Goal: Information Seeking & Learning: Learn about a topic

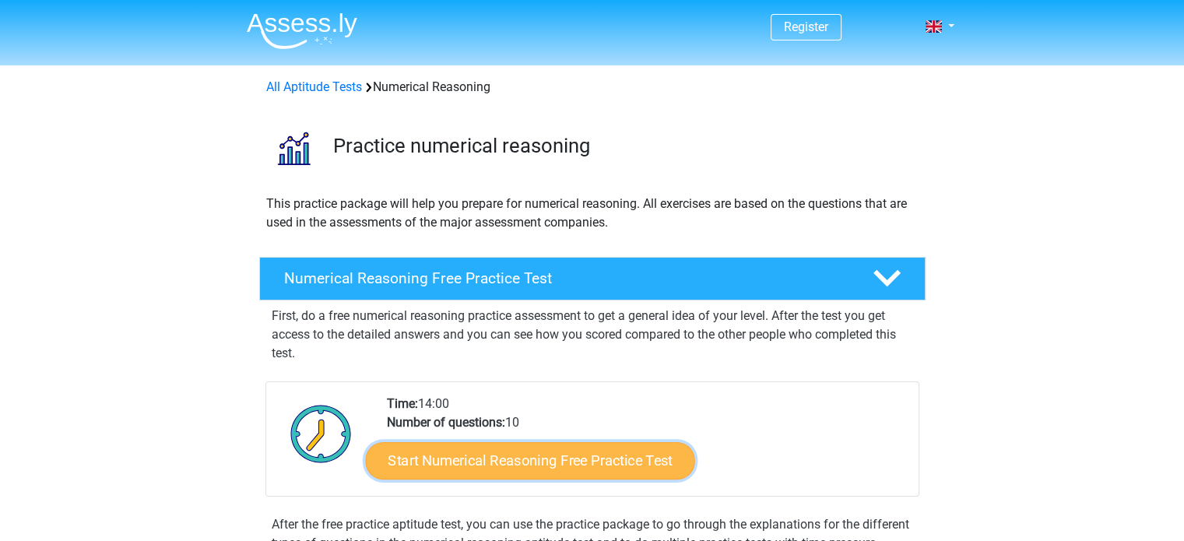
click at [532, 463] on link "Start Numerical Reasoning Free Practice Test" at bounding box center [529, 459] width 329 height 37
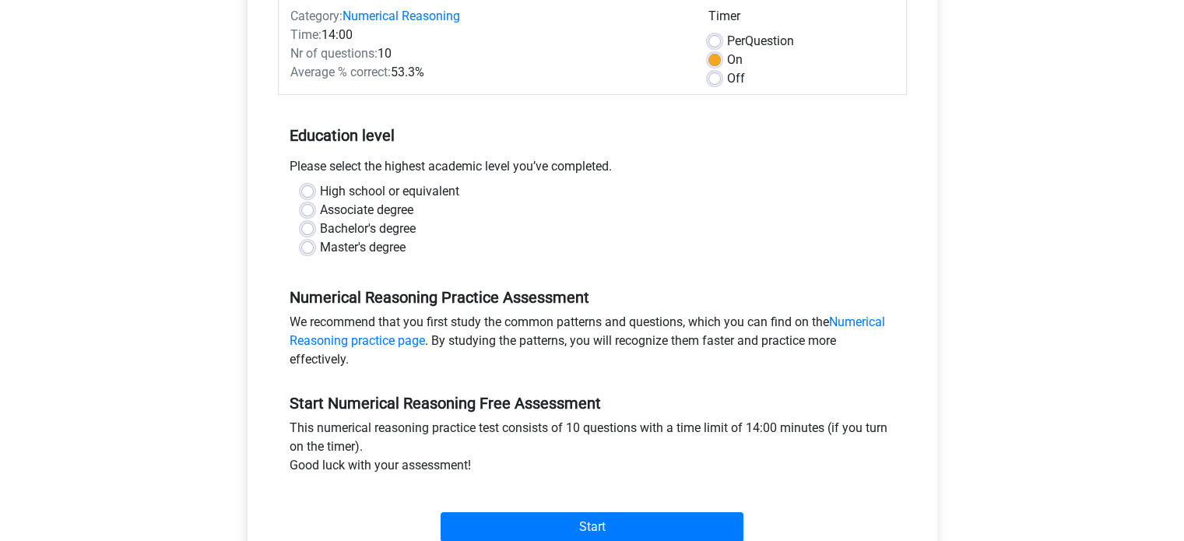
scroll to position [233, 0]
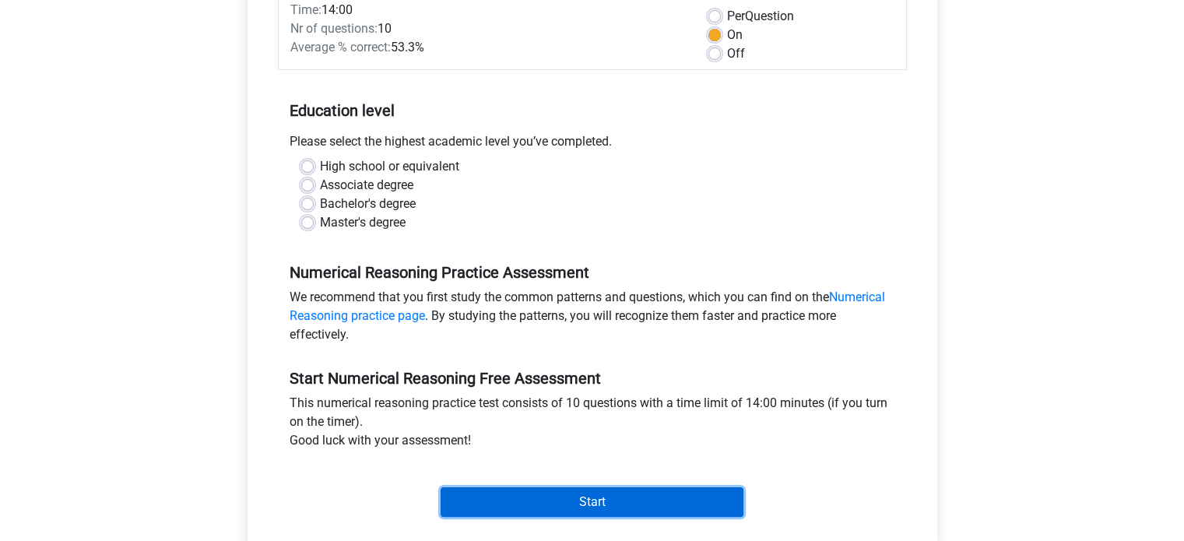
click at [581, 500] on input "Start" at bounding box center [591, 502] width 303 height 30
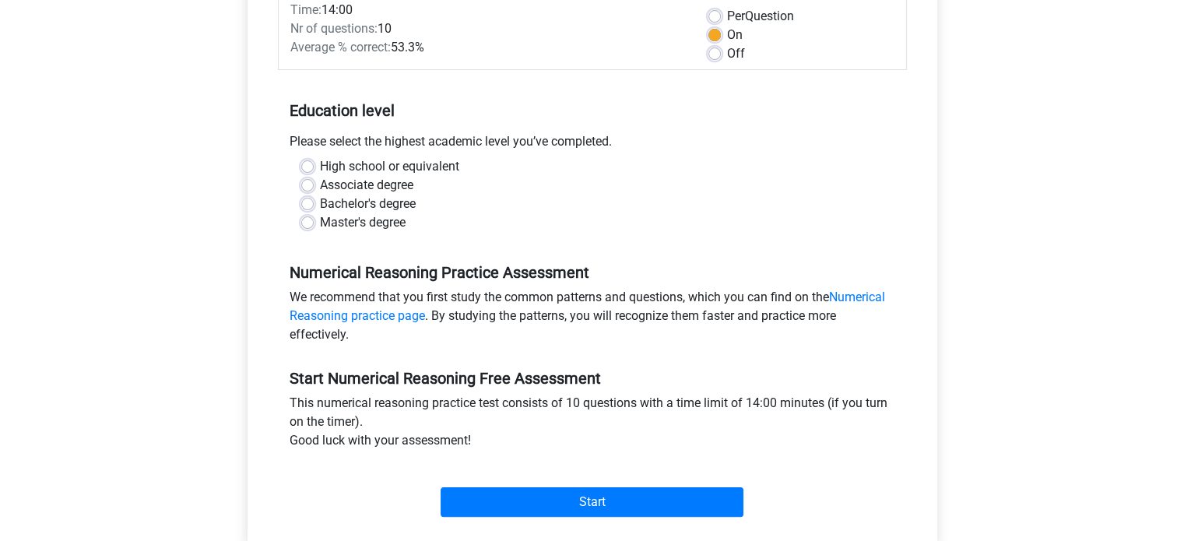
click at [447, 142] on div "Please select the highest academic level you’ve completed." at bounding box center [592, 144] width 629 height 25
click at [365, 220] on label "Master's degree" at bounding box center [363, 222] width 86 height 19
click at [314, 220] on input "Master's degree" at bounding box center [307, 221] width 12 height 16
radio input "true"
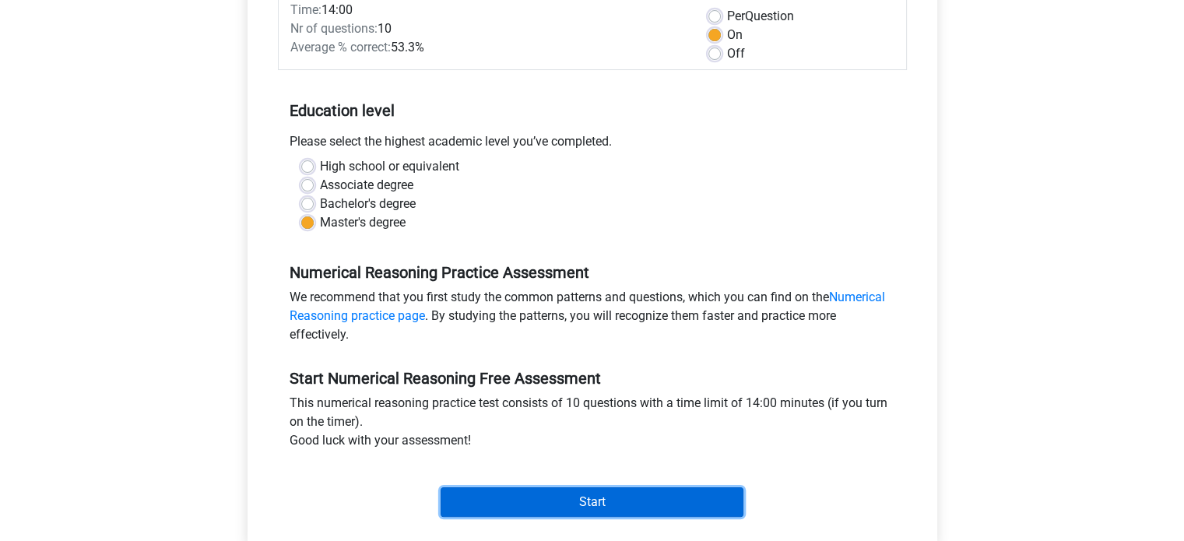
click at [583, 497] on input "Start" at bounding box center [591, 502] width 303 height 30
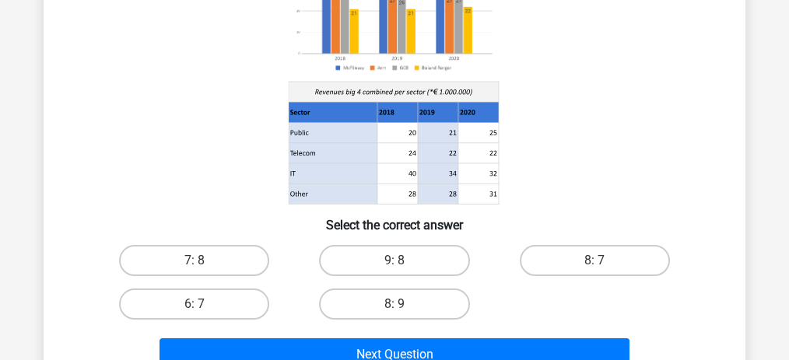
scroll to position [207, 0]
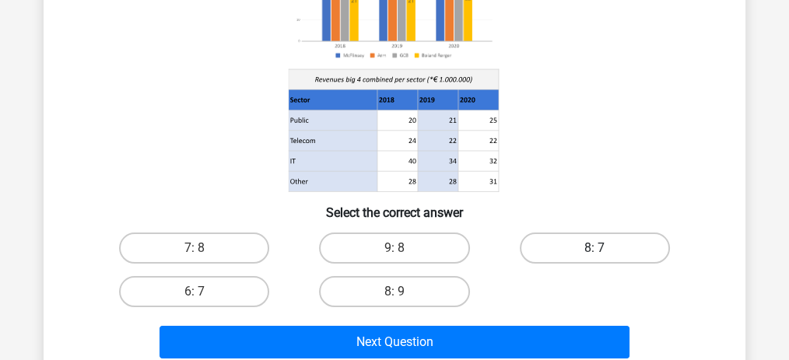
click at [596, 246] on label "8: 7" at bounding box center [595, 248] width 150 height 31
click at [596, 248] on input "8: 7" at bounding box center [600, 253] width 10 height 10
radio input "true"
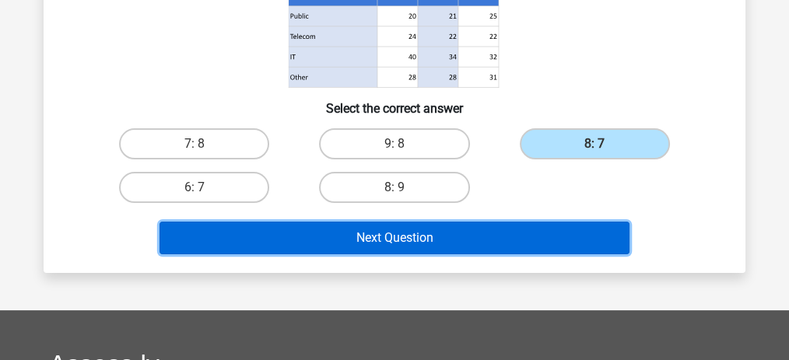
click at [415, 232] on button "Next Question" at bounding box center [395, 238] width 471 height 33
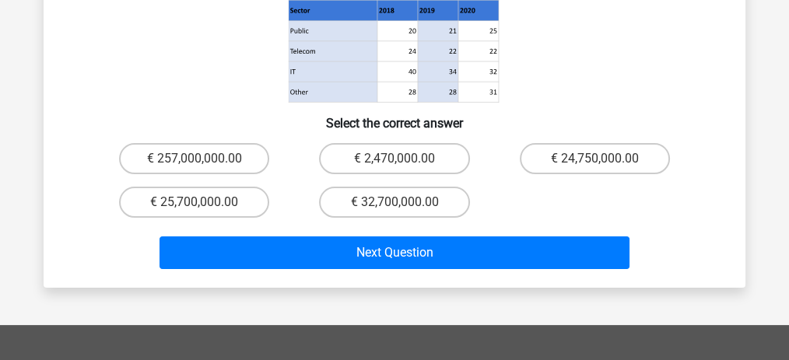
scroll to position [363, 0]
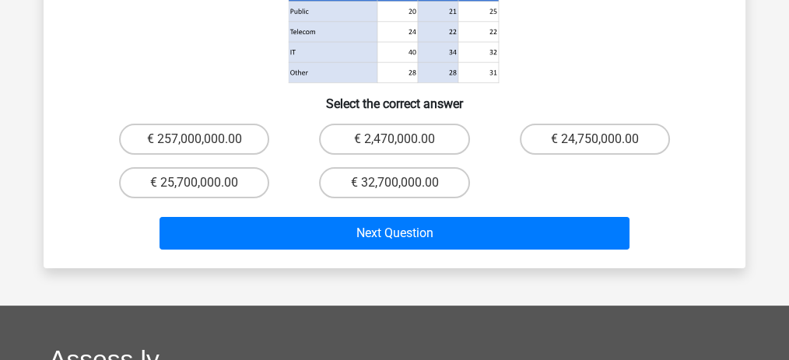
click at [412, 225] on div "Next Question" at bounding box center [394, 236] width 601 height 39
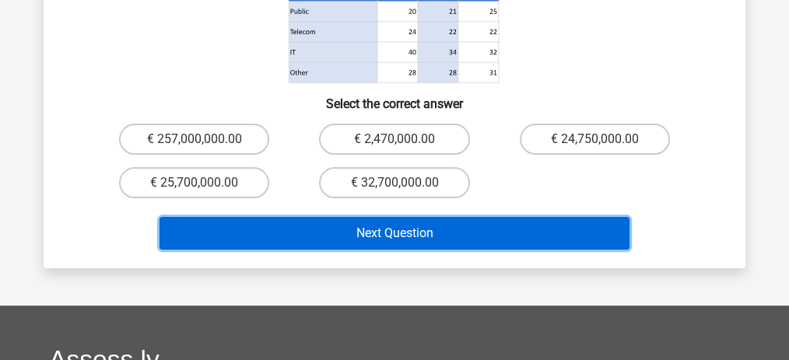
click at [412, 217] on button "Next Question" at bounding box center [395, 233] width 471 height 33
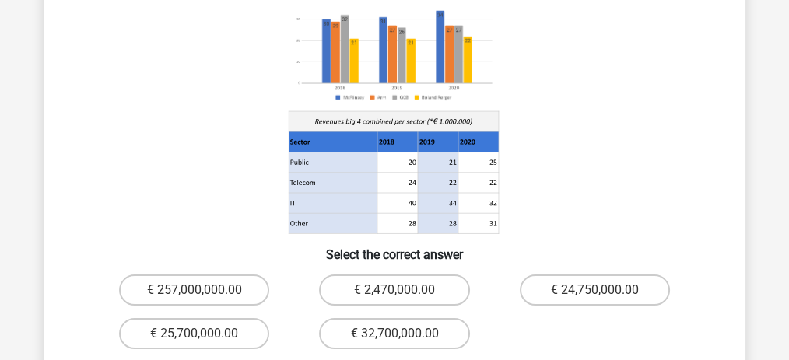
scroll to position [207, 0]
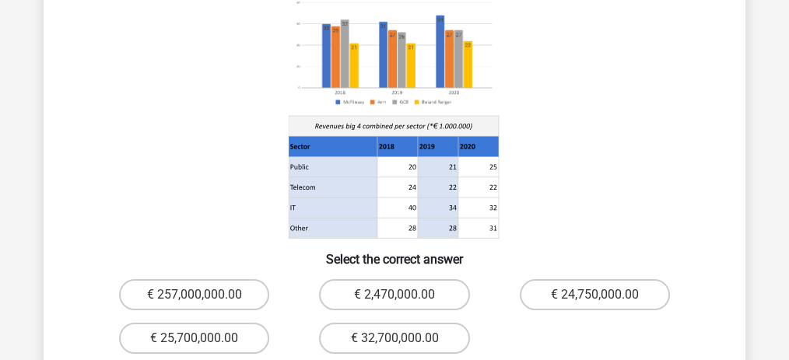
click at [247, 159] on icon at bounding box center [394, 111] width 627 height 257
click at [573, 279] on label "€ 24,750,000.00" at bounding box center [595, 294] width 150 height 31
click at [595, 295] on input "€ 24,750,000.00" at bounding box center [600, 300] width 10 height 10
radio input "true"
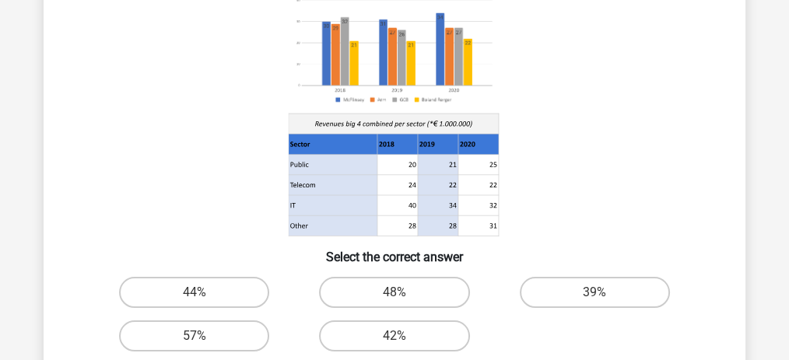
scroll to position [363, 0]
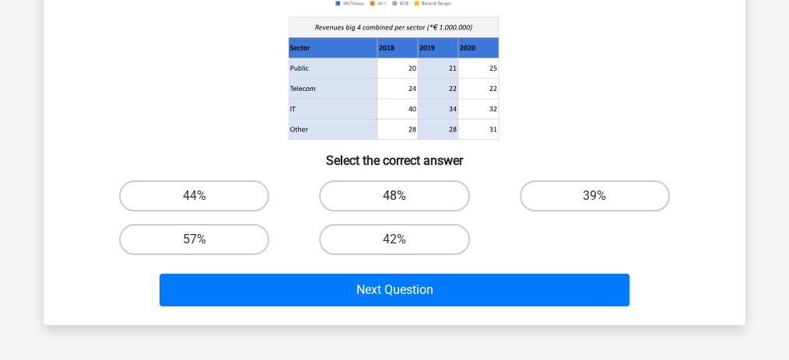
drag, startPoint x: 378, startPoint y: 197, endPoint x: 429, endPoint y: 255, distance: 77.2
click at [380, 197] on label "48%" at bounding box center [394, 196] width 150 height 31
click at [395, 197] on input "48%" at bounding box center [400, 201] width 10 height 10
radio input "true"
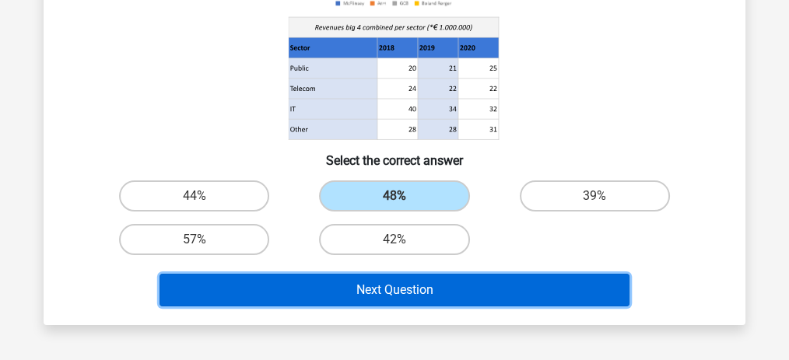
click at [439, 282] on button "Next Question" at bounding box center [395, 290] width 471 height 33
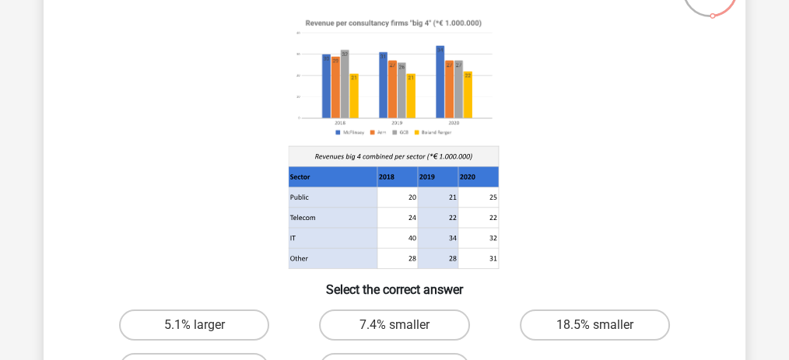
scroll to position [156, 0]
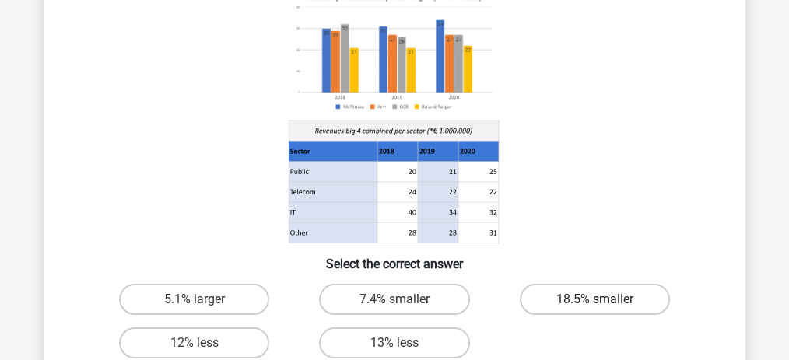
click at [583, 300] on label "18.5% smaller" at bounding box center [595, 299] width 150 height 31
click at [595, 300] on input "18.5% smaller" at bounding box center [600, 305] width 10 height 10
radio input "true"
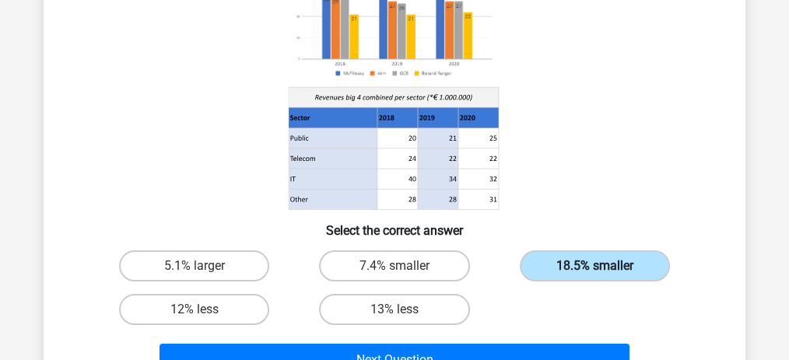
scroll to position [207, 0]
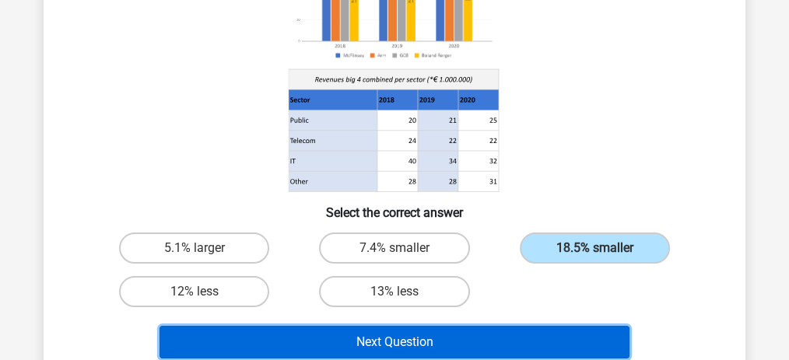
click at [469, 347] on button "Next Question" at bounding box center [395, 342] width 471 height 33
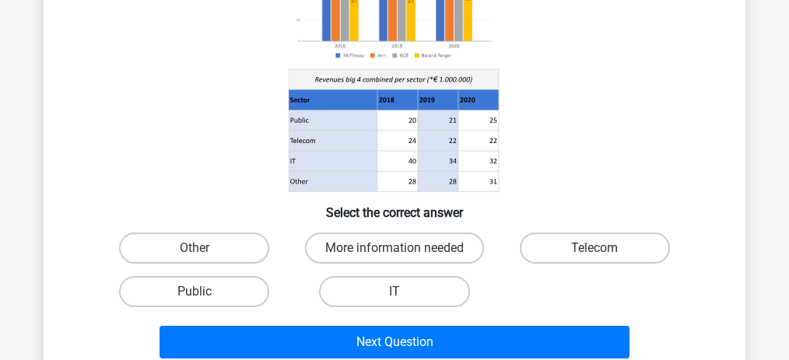
drag, startPoint x: 204, startPoint y: 284, endPoint x: 312, endPoint y: 321, distance: 114.2
click at [205, 286] on label "Public" at bounding box center [194, 291] width 150 height 31
click at [205, 292] on input "Public" at bounding box center [200, 297] width 10 height 10
radio input "true"
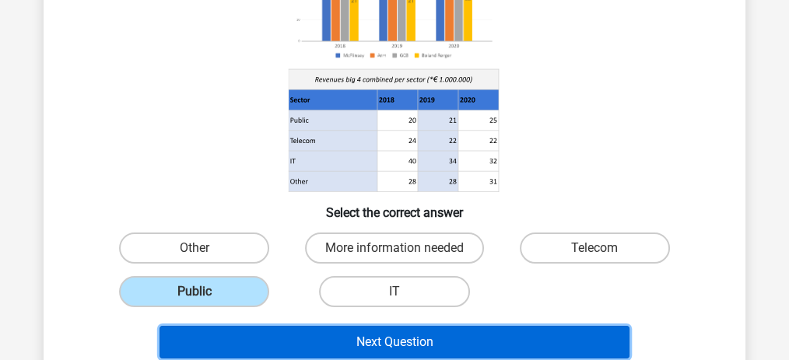
click at [367, 344] on button "Next Question" at bounding box center [395, 342] width 471 height 33
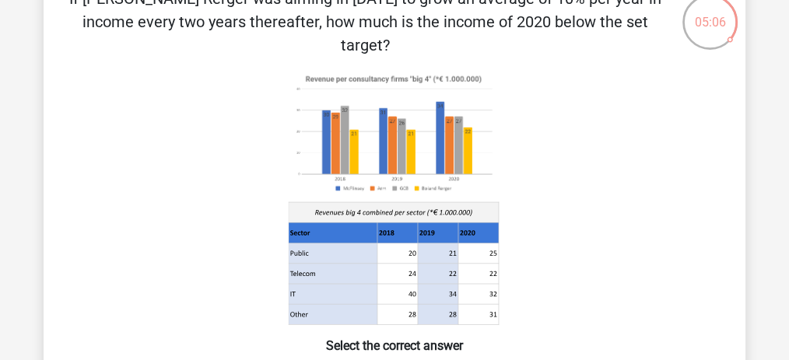
scroll to position [72, 0]
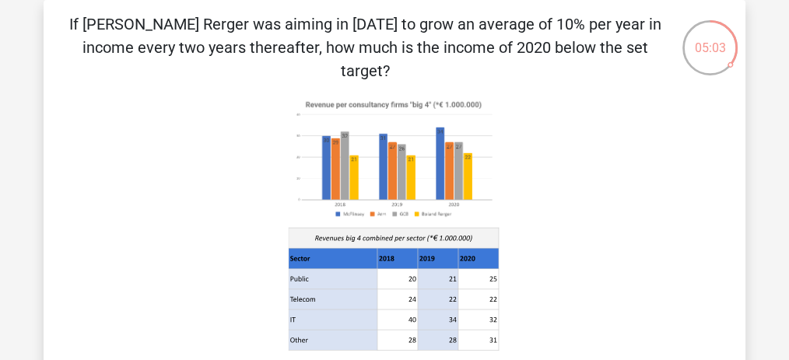
drag, startPoint x: 165, startPoint y: 33, endPoint x: 550, endPoint y: 45, distance: 385.4
click at [550, 45] on p "If [PERSON_NAME] Rerger was aiming in [DATE] to grow an average of 10% per year…" at bounding box center [365, 47] width 594 height 70
drag, startPoint x: 576, startPoint y: 45, endPoint x: 210, endPoint y: 28, distance: 366.2
click at [210, 28] on p "If [PERSON_NAME] Rerger was aiming in [DATE] to grow an average of 10% per year…" at bounding box center [365, 47] width 594 height 70
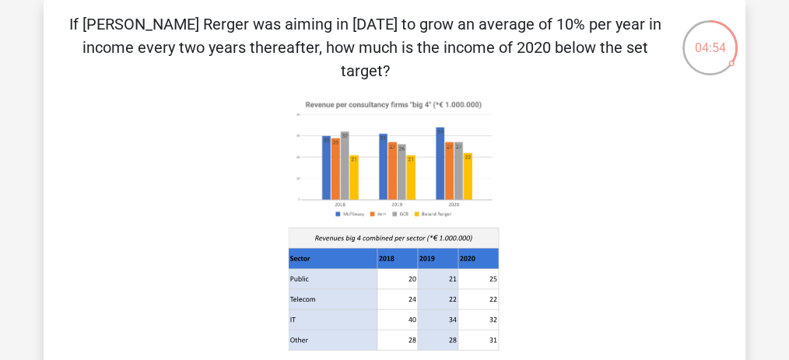
scroll to position [19, 0]
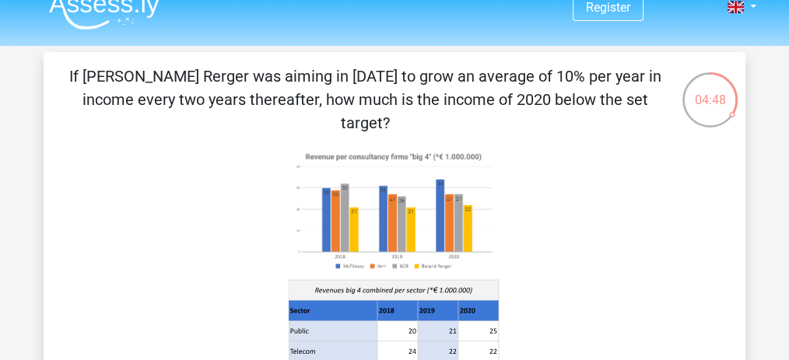
click at [513, 112] on div "If [PERSON_NAME] Rerger was aiming in [DATE] to grow an average of 10% per year…" at bounding box center [395, 320] width 690 height 511
drag, startPoint x: 237, startPoint y: 79, endPoint x: 543, endPoint y: 100, distance: 307.3
click at [543, 100] on p "If [PERSON_NAME] Rerger was aiming in [DATE] to grow an average of 10% per year…" at bounding box center [365, 100] width 594 height 70
drag, startPoint x: 226, startPoint y: 75, endPoint x: 525, endPoint y: 101, distance: 299.2
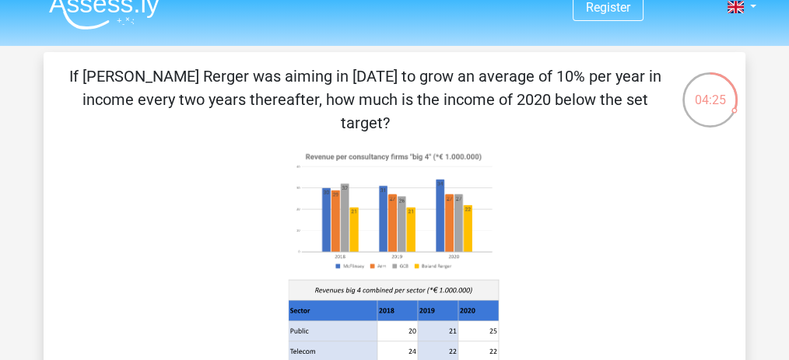
click at [525, 101] on p "If [PERSON_NAME] Rerger was aiming in [DATE] to grow an average of 10% per year…" at bounding box center [365, 100] width 594 height 70
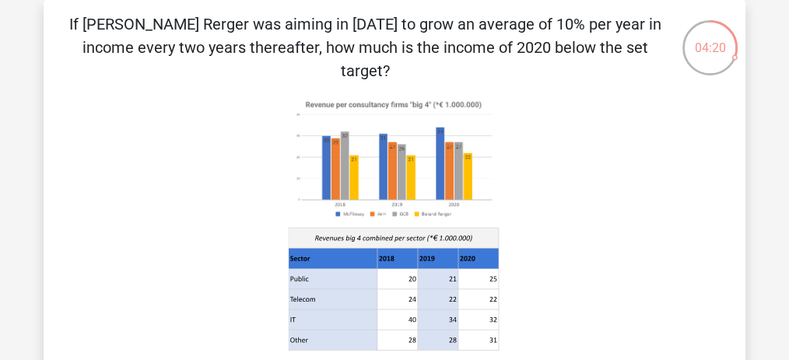
scroll to position [72, 0]
click at [245, 43] on p "If [PERSON_NAME] Rerger was aiming in [DATE] to grow an average of 10% per year…" at bounding box center [365, 47] width 594 height 70
drag, startPoint x: 217, startPoint y: 46, endPoint x: 509, endPoint y: 45, distance: 291.8
click at [509, 45] on p "If [PERSON_NAME] Rerger was aiming in [DATE] to grow an average of 10% per year…" at bounding box center [365, 47] width 594 height 70
click at [522, 45] on p "If [PERSON_NAME] Rerger was aiming in [DATE] to grow an average of 10% per year…" at bounding box center [365, 47] width 594 height 70
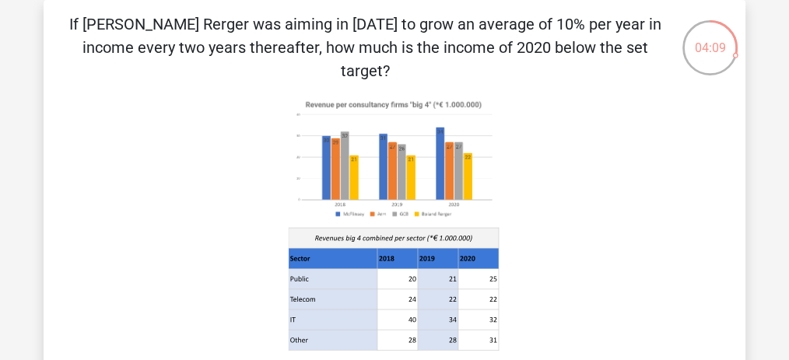
drag, startPoint x: 527, startPoint y: 44, endPoint x: 157, endPoint y: 45, distance: 369.7
click at [157, 45] on p "If [PERSON_NAME] Rerger was aiming in [DATE] to grow an average of 10% per year…" at bounding box center [365, 47] width 594 height 70
click at [156, 45] on p "If [PERSON_NAME] Rerger was aiming in [DATE] to grow an average of 10% per year…" at bounding box center [365, 47] width 594 height 70
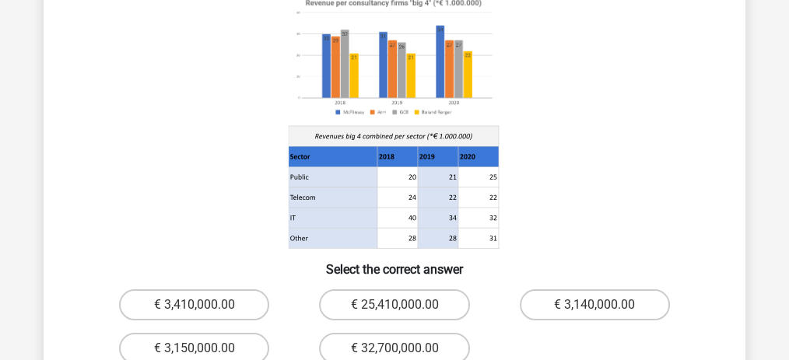
scroll to position [331, 0]
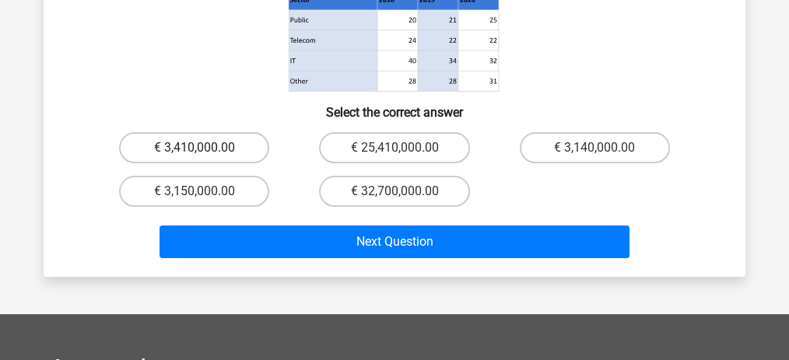
click at [204, 132] on label "€ 3,410,000.00" at bounding box center [194, 147] width 150 height 31
click at [204, 148] on input "€ 3,410,000.00" at bounding box center [200, 153] width 10 height 10
radio input "true"
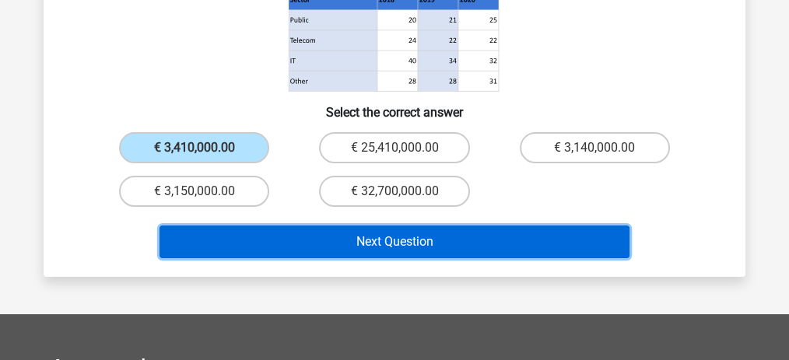
click at [381, 226] on button "Next Question" at bounding box center [395, 242] width 471 height 33
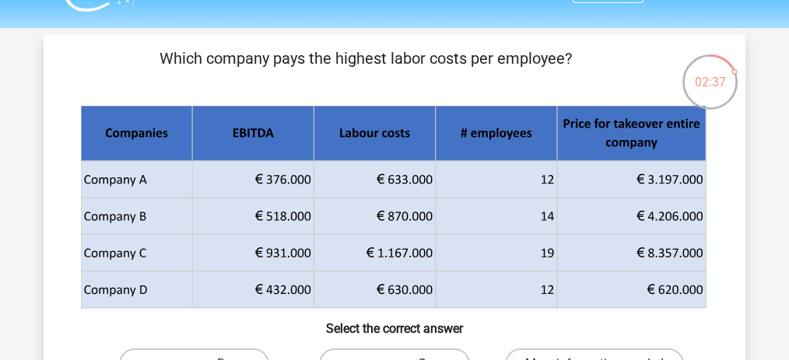
scroll to position [207, 0]
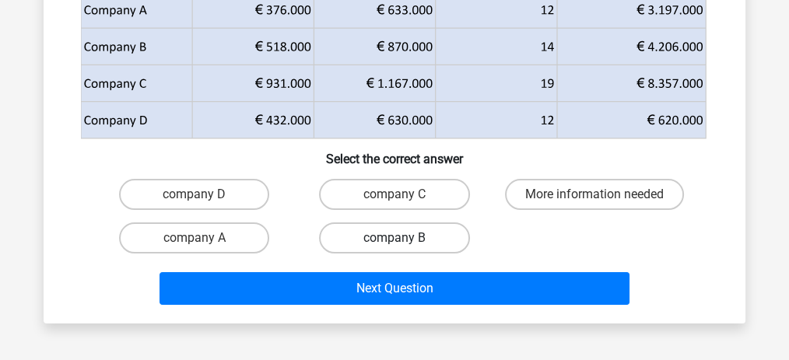
click at [392, 237] on label "company B" at bounding box center [394, 238] width 150 height 31
click at [395, 238] on input "company B" at bounding box center [400, 243] width 10 height 10
radio input "true"
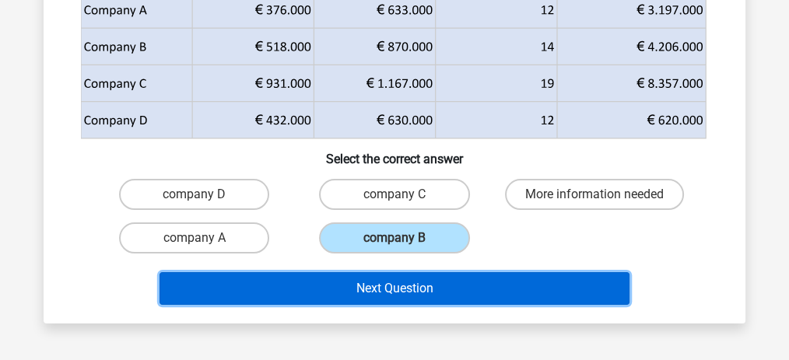
click at [426, 286] on button "Next Question" at bounding box center [395, 288] width 471 height 33
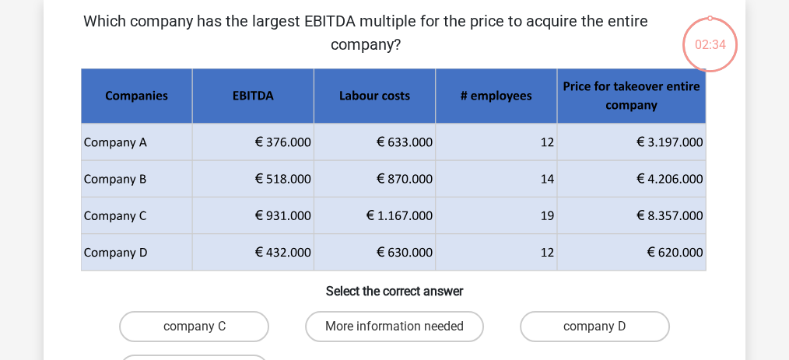
scroll to position [72, 0]
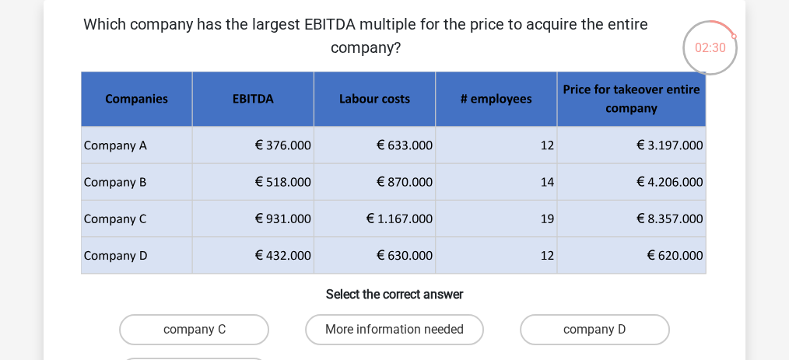
drag, startPoint x: 205, startPoint y: 27, endPoint x: 363, endPoint y: 42, distance: 158.7
click at [363, 42] on p "Which company has the largest EBITDA multiple for the price to acquire the enti…" at bounding box center [365, 35] width 594 height 47
click at [364, 42] on p "Which company has the largest EBITDA multiple for the price to acquire the enti…" at bounding box center [365, 35] width 594 height 47
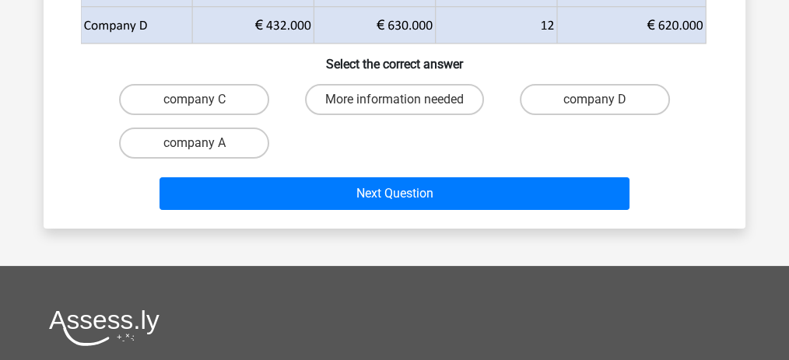
scroll to position [311, 0]
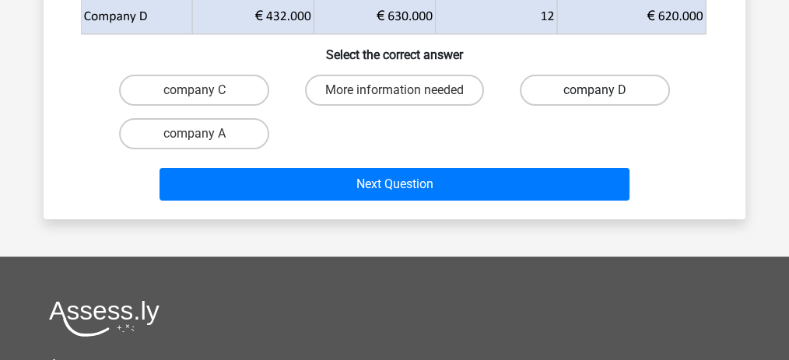
click at [561, 89] on label "company D" at bounding box center [595, 90] width 150 height 31
click at [595, 90] on input "company D" at bounding box center [600, 95] width 10 height 10
radio input "true"
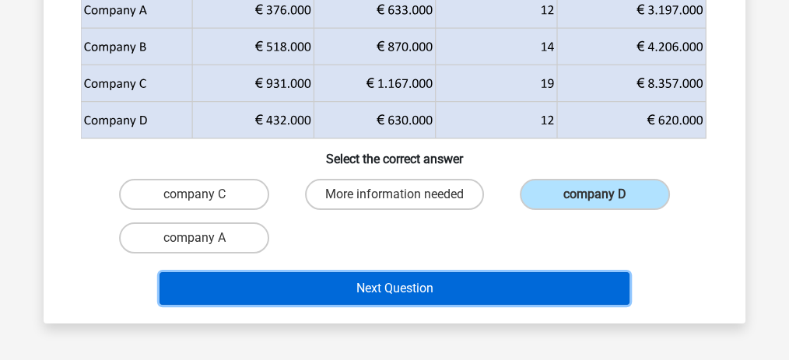
click at [392, 284] on button "Next Question" at bounding box center [395, 288] width 471 height 33
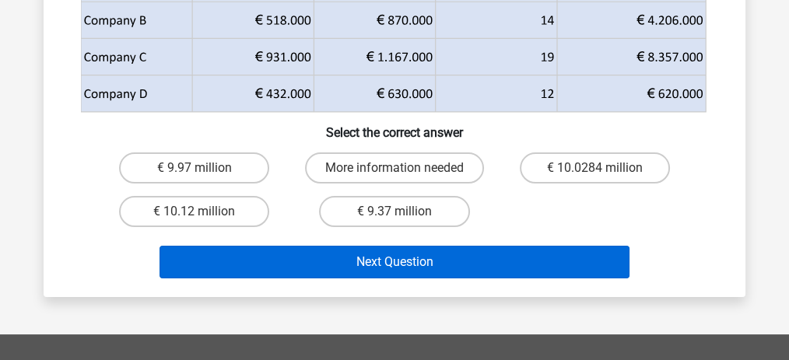
scroll to position [282, 0]
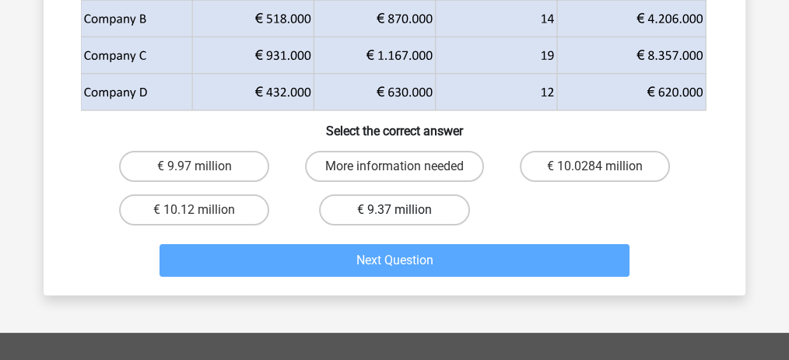
click at [373, 210] on label "€ 9.37 million" at bounding box center [394, 210] width 150 height 31
click at [395, 210] on input "€ 9.37 million" at bounding box center [400, 215] width 10 height 10
radio input "true"
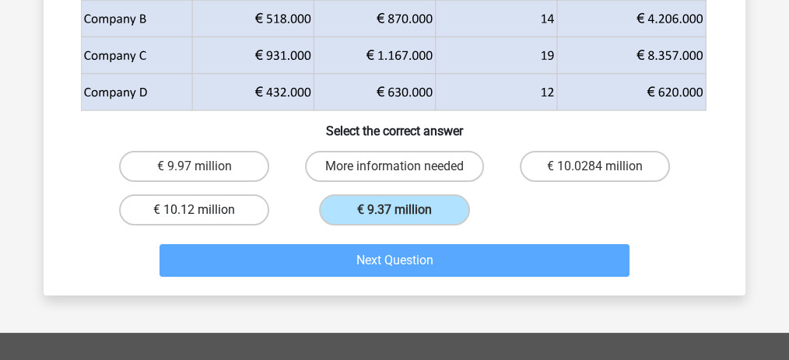
drag, startPoint x: 160, startPoint y: 170, endPoint x: 216, endPoint y: 221, distance: 76.0
click at [160, 170] on label "€ 9.97 million" at bounding box center [194, 166] width 150 height 31
click at [195, 170] on input "€ 9.97 million" at bounding box center [200, 172] width 10 height 10
radio input "true"
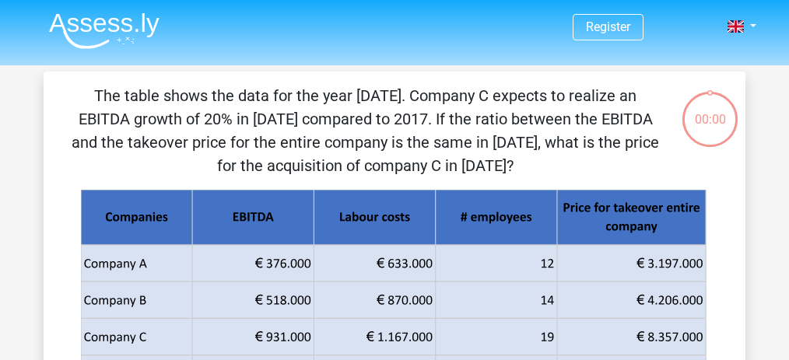
scroll to position [282, 0]
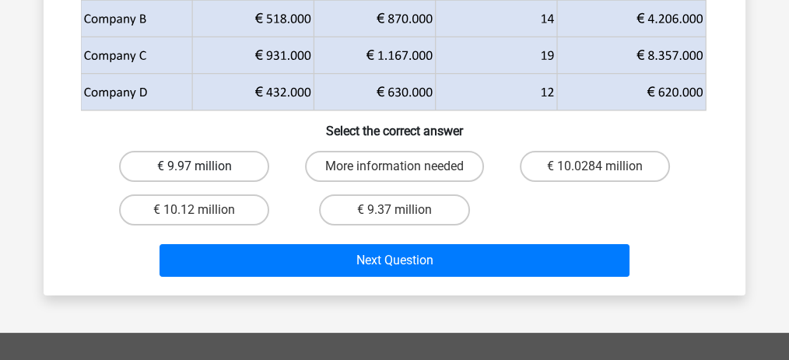
click at [210, 174] on label "€ 9.97 million" at bounding box center [194, 166] width 150 height 31
click at [205, 174] on input "€ 9.97 million" at bounding box center [200, 172] width 10 height 10
radio input "true"
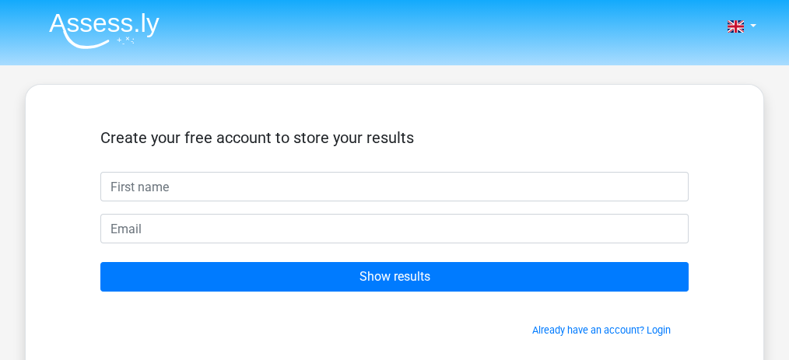
click at [263, 271] on input "Show results" at bounding box center [394, 277] width 588 height 30
click at [195, 93] on div "Create your free account to store your results Show results Already have an acc…" at bounding box center [394, 239] width 739 height 311
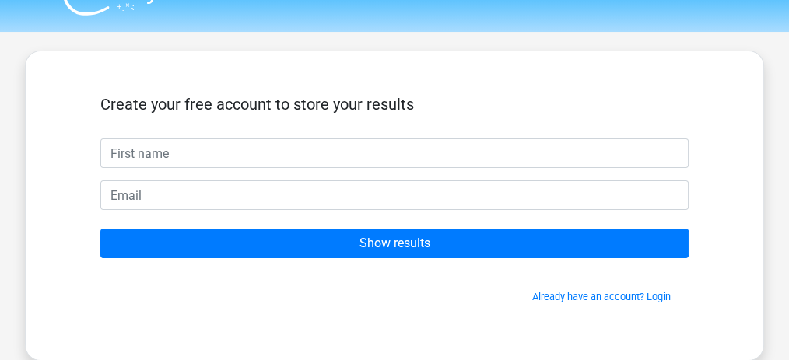
scroll to position [51, 0]
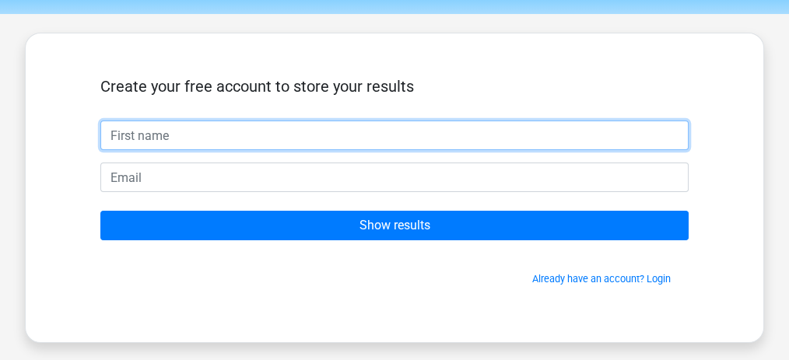
click at [266, 135] on input "text" at bounding box center [394, 136] width 588 height 30
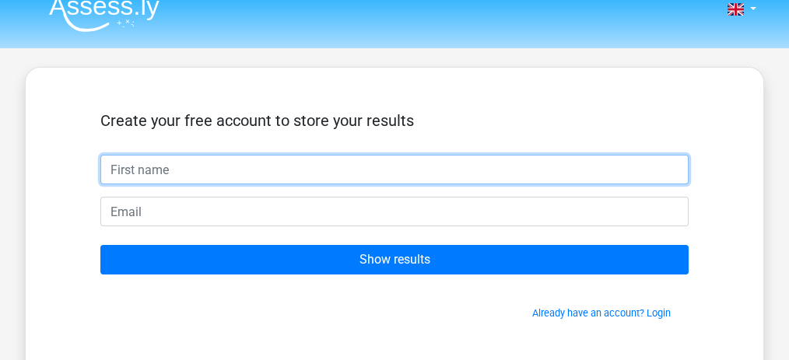
scroll to position [0, 0]
